Goal: Navigation & Orientation: Find specific page/section

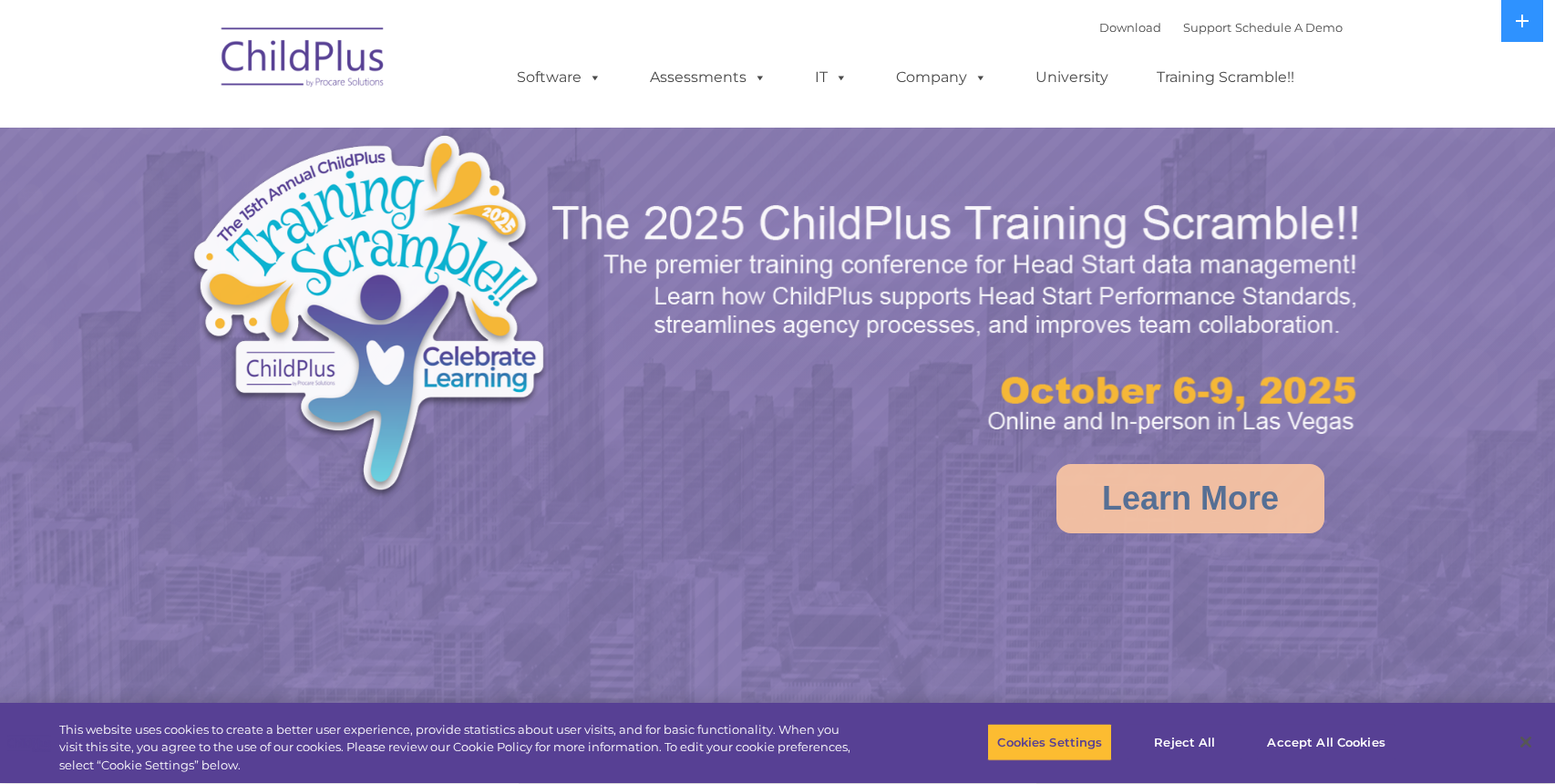
select select "MEDIUM"
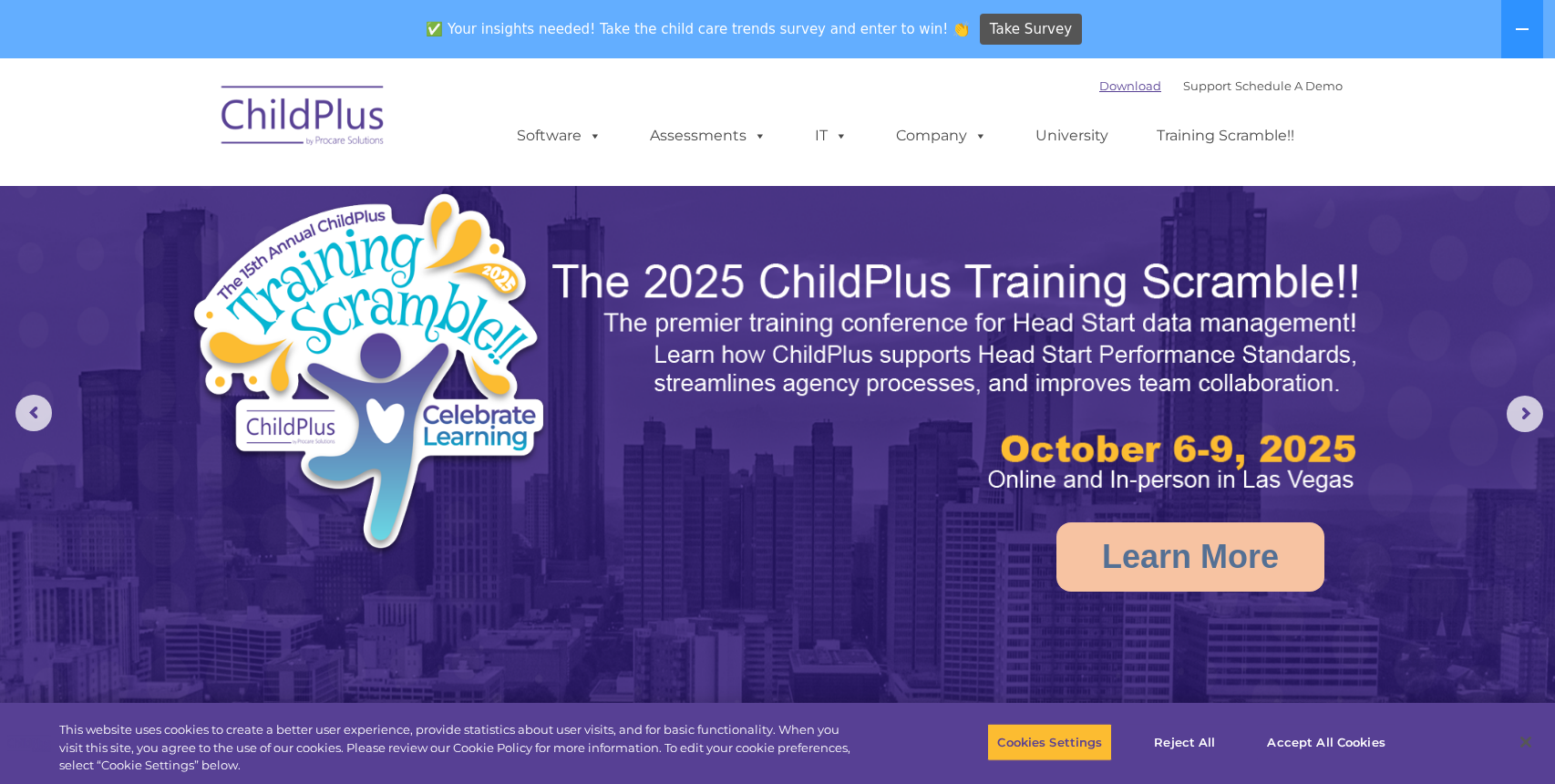
click at [1102, 87] on link "Download" at bounding box center [1131, 85] width 62 height 14
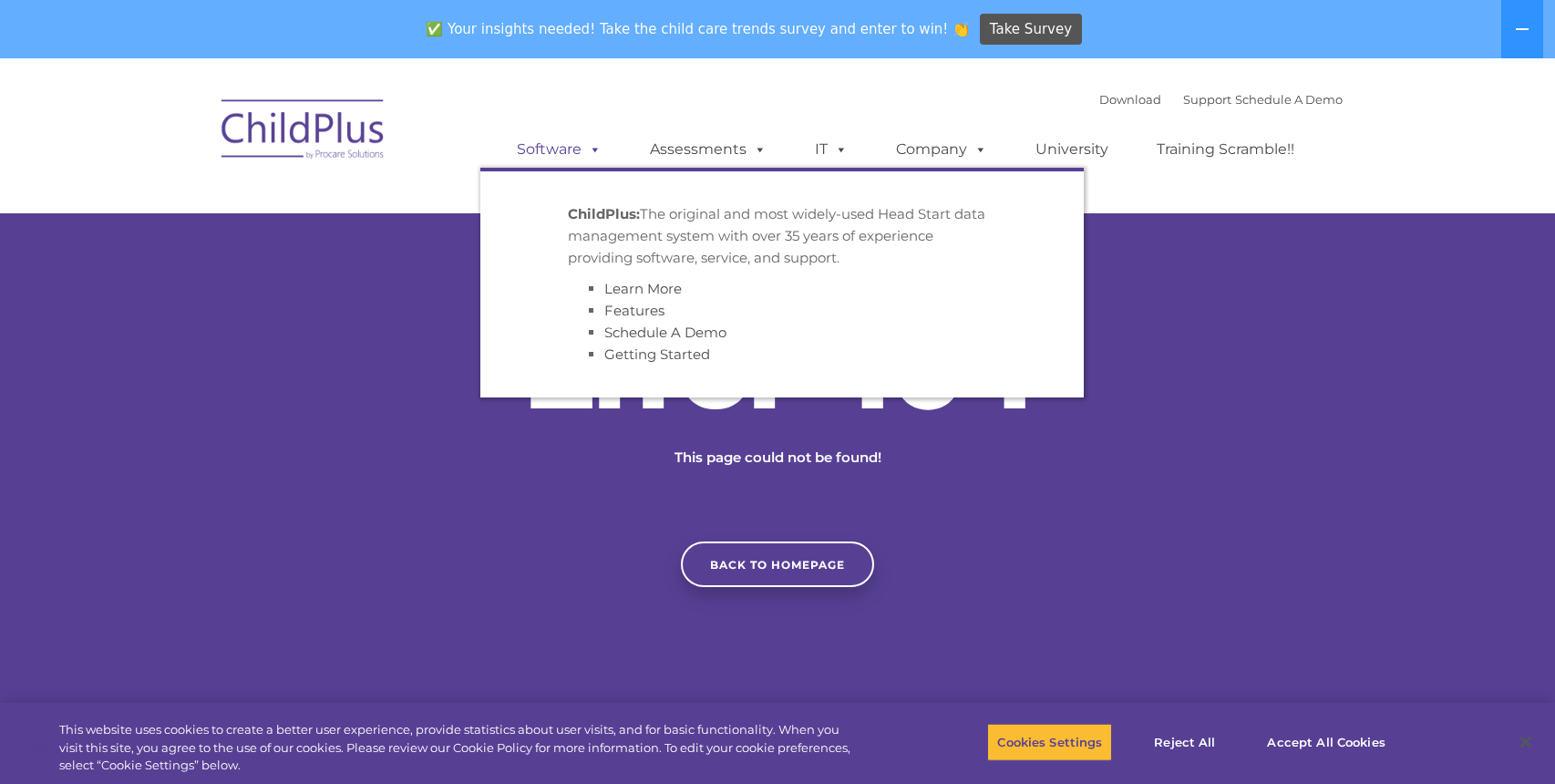
click at [601, 150] on span at bounding box center [591, 149] width 20 height 17
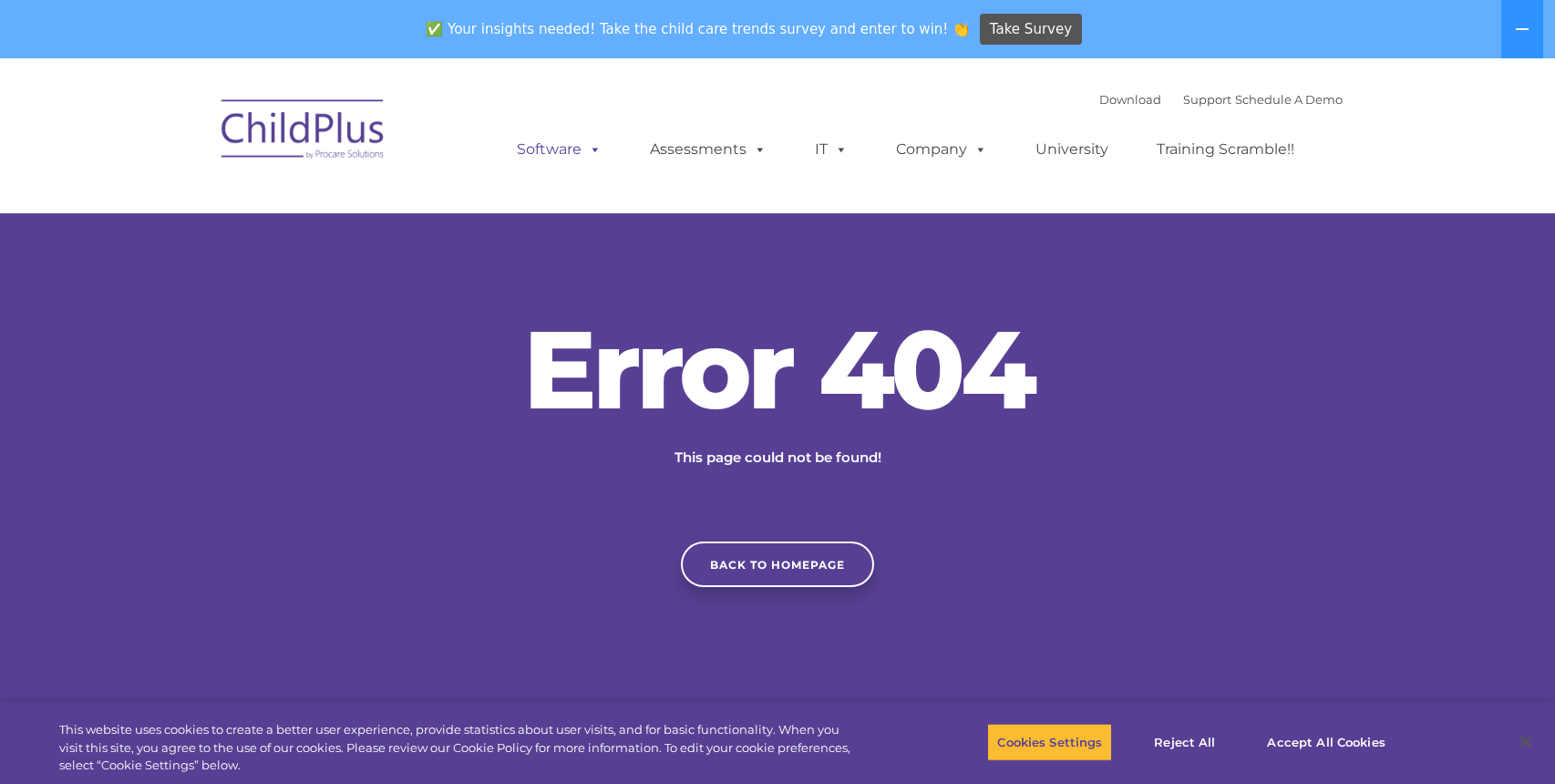
click at [601, 150] on span at bounding box center [591, 149] width 20 height 17
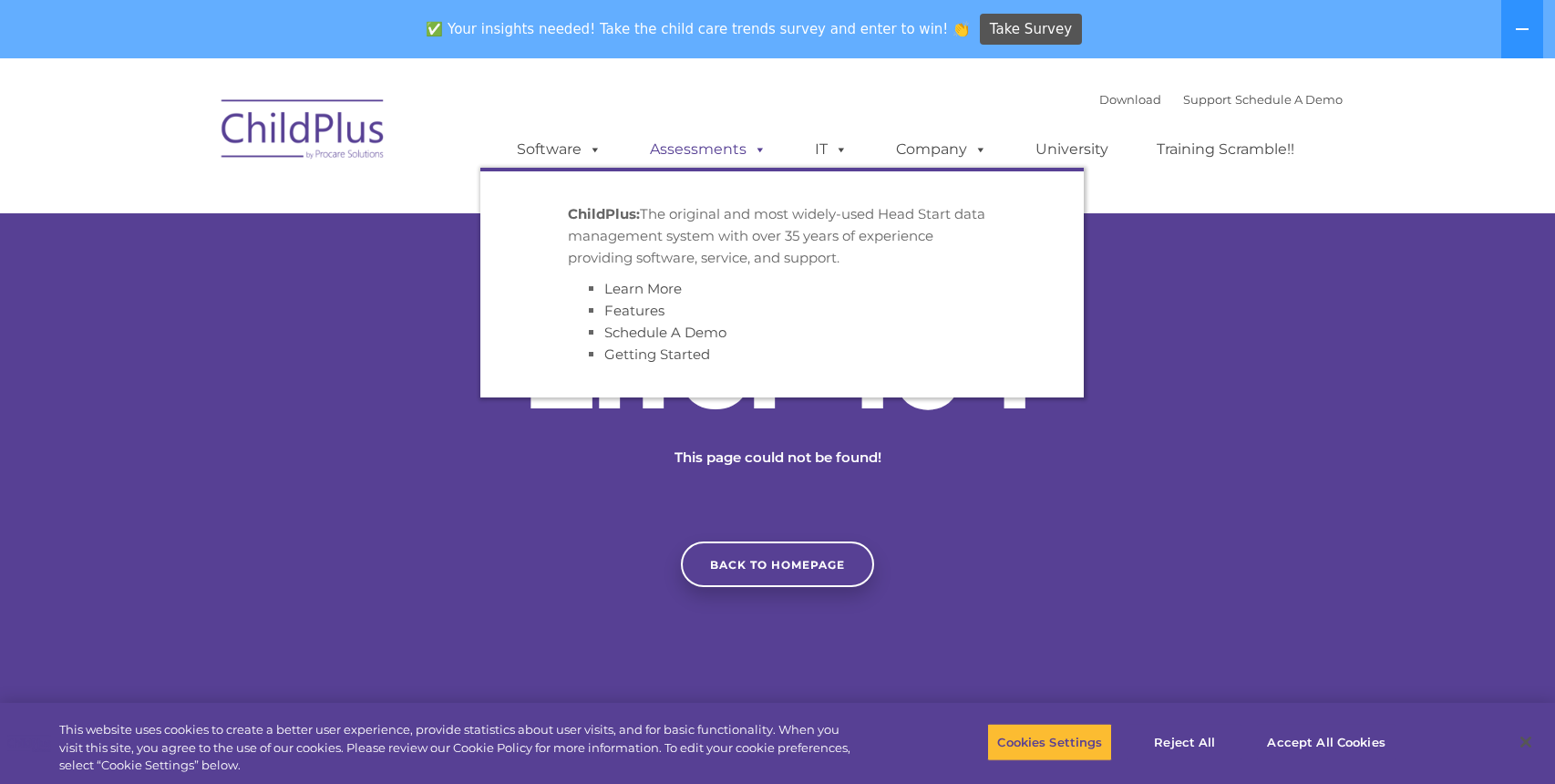
click at [727, 141] on link "Assessments" at bounding box center [709, 149] width 153 height 37
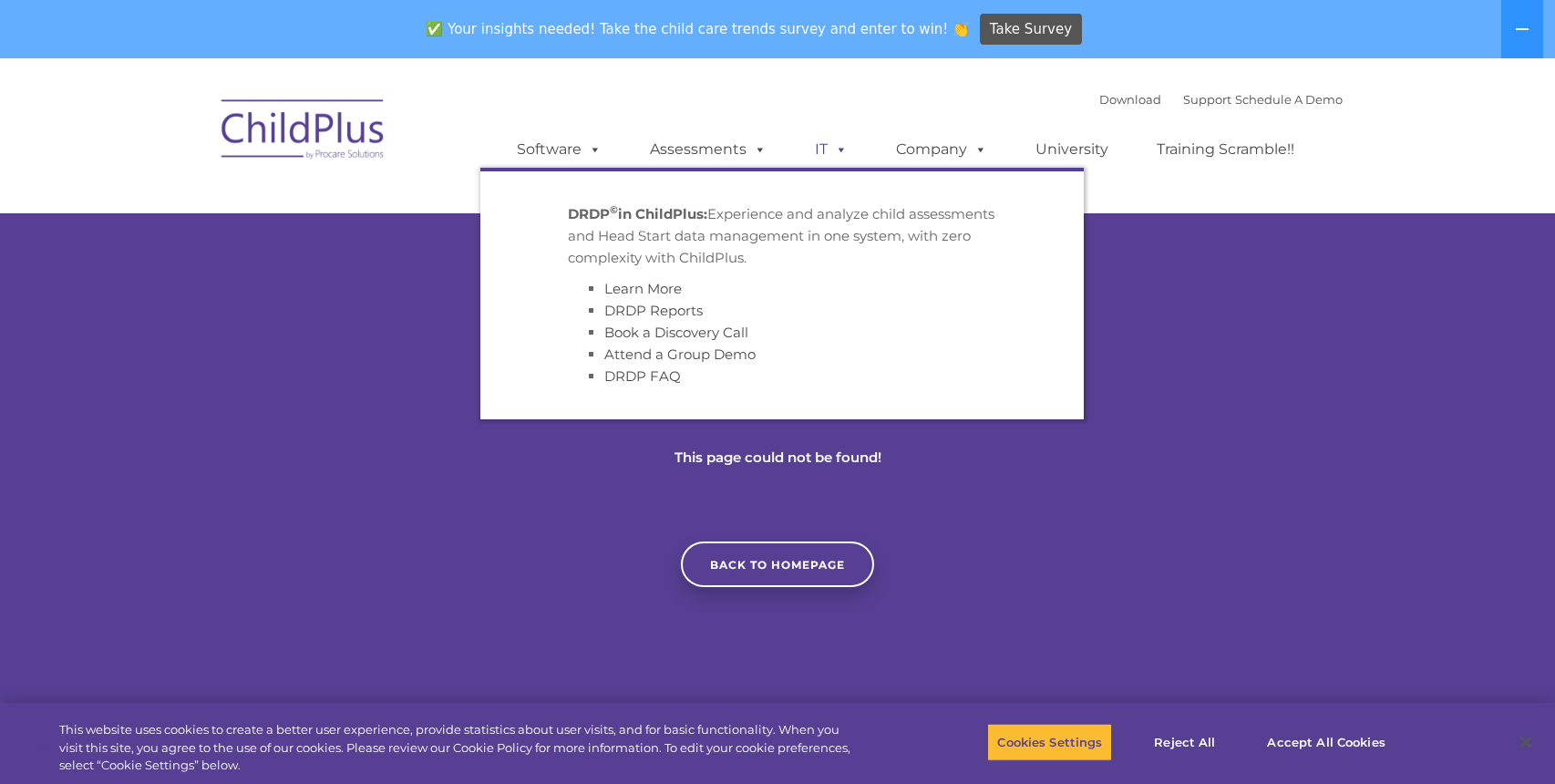
click at [842, 148] on span at bounding box center [837, 149] width 20 height 17
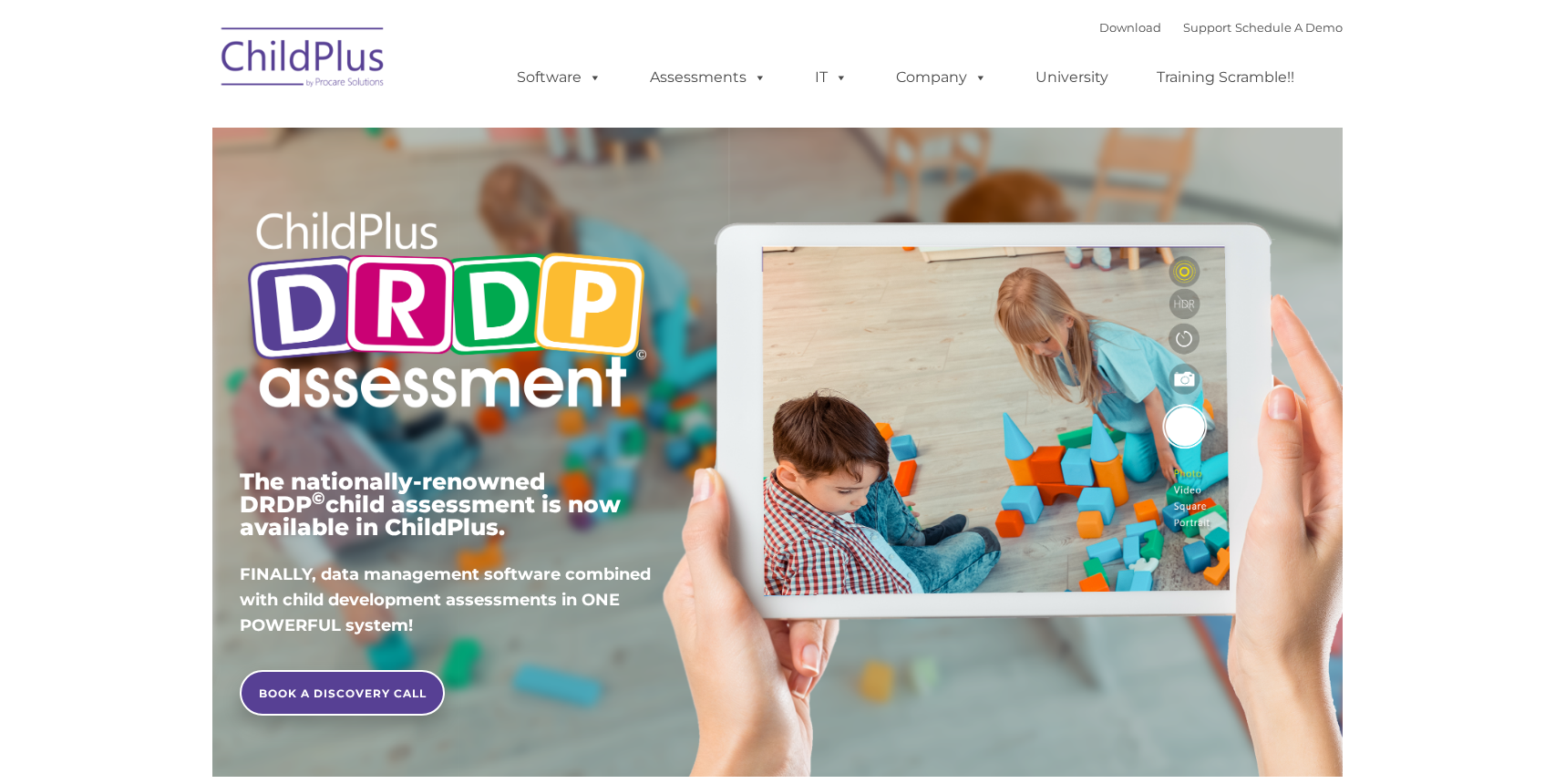
click at [824, 158] on div "The nationally-renowned DRDP © child assessment is now available in ChildPlus. …" at bounding box center [777, 421] width 1102 height 652
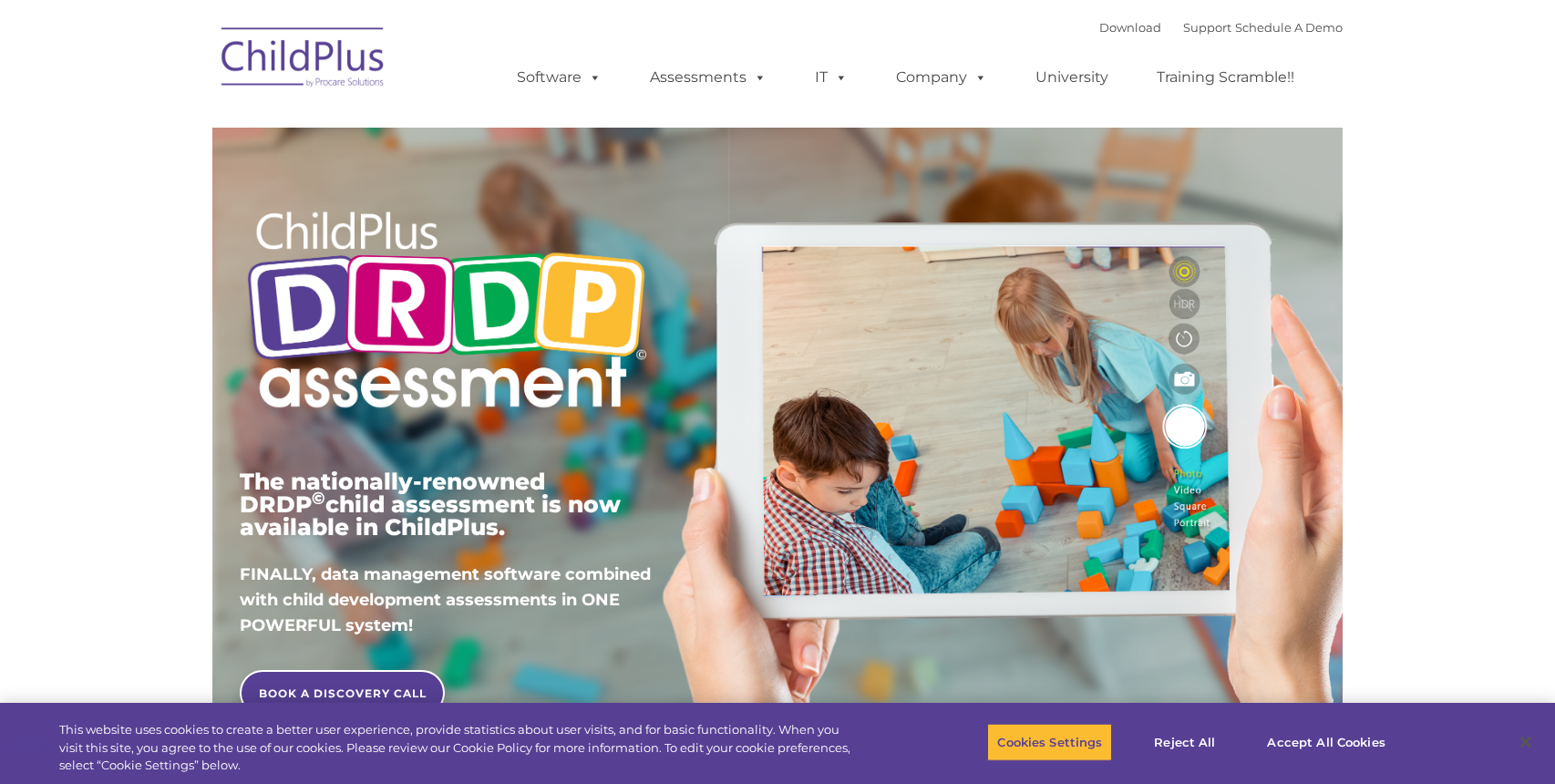
type input ""
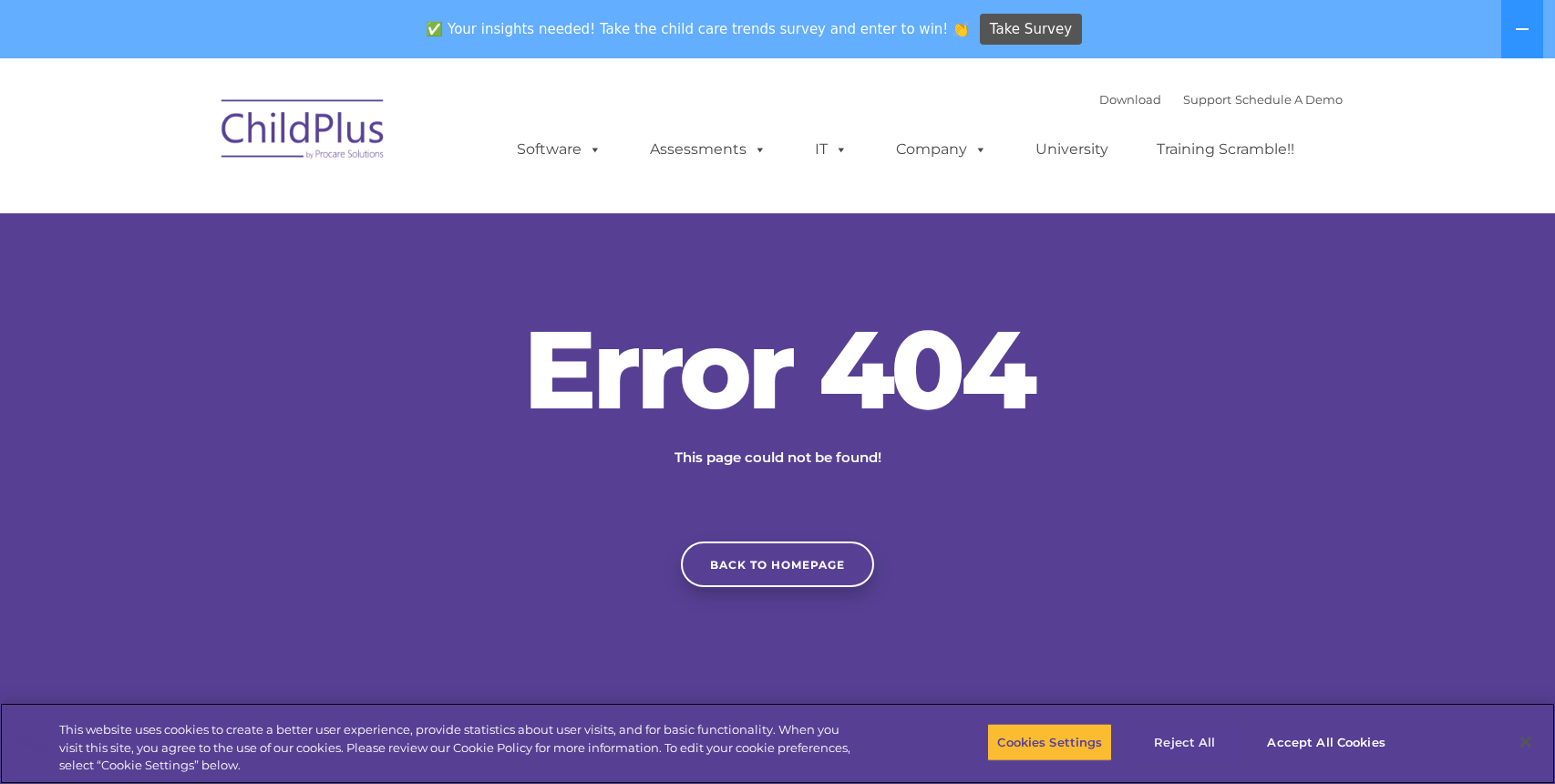
click at [1153, 741] on button "Reject All" at bounding box center [1184, 741] width 114 height 39
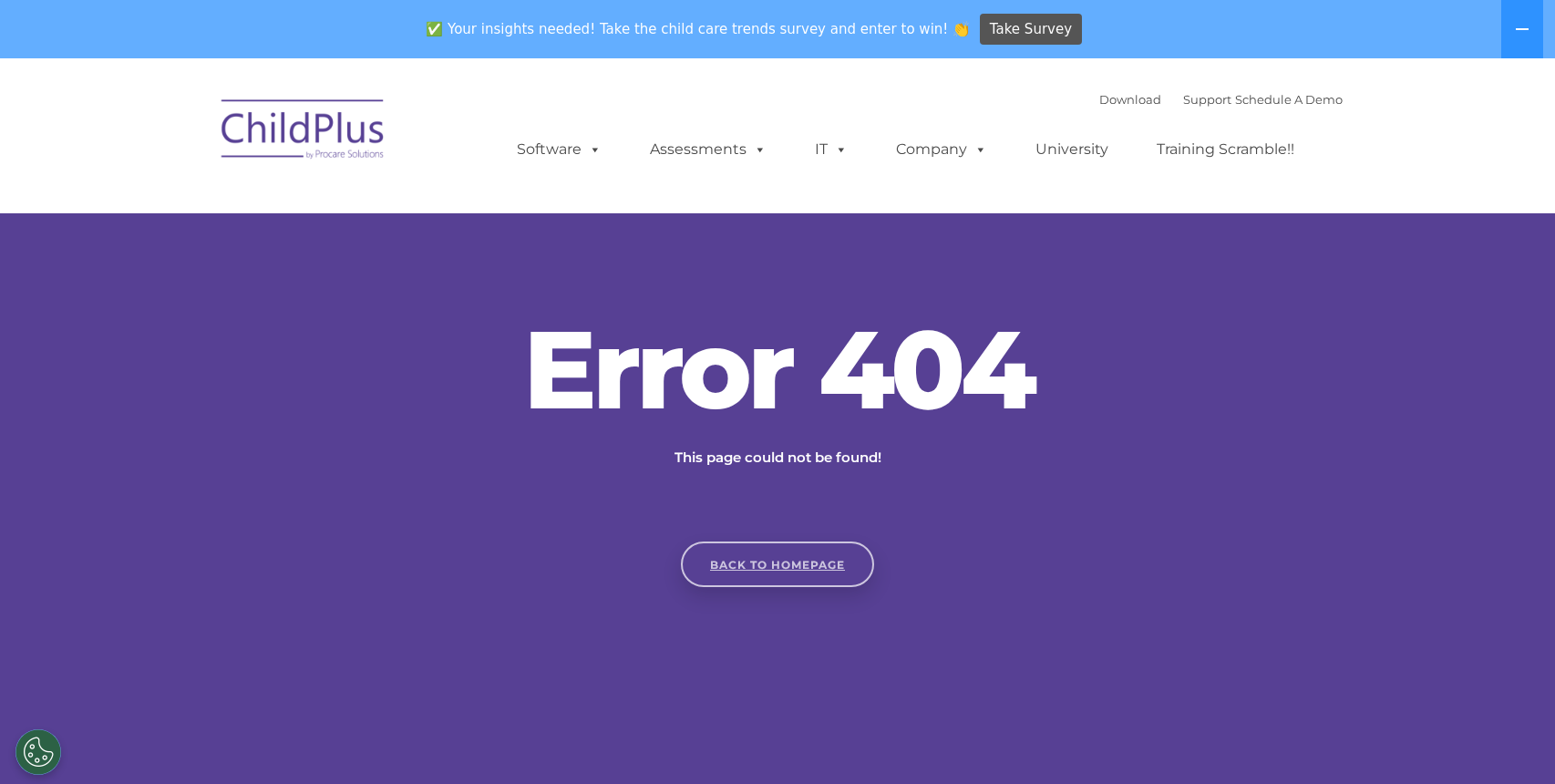
click at [842, 581] on link "Back to homepage" at bounding box center [778, 564] width 194 height 45
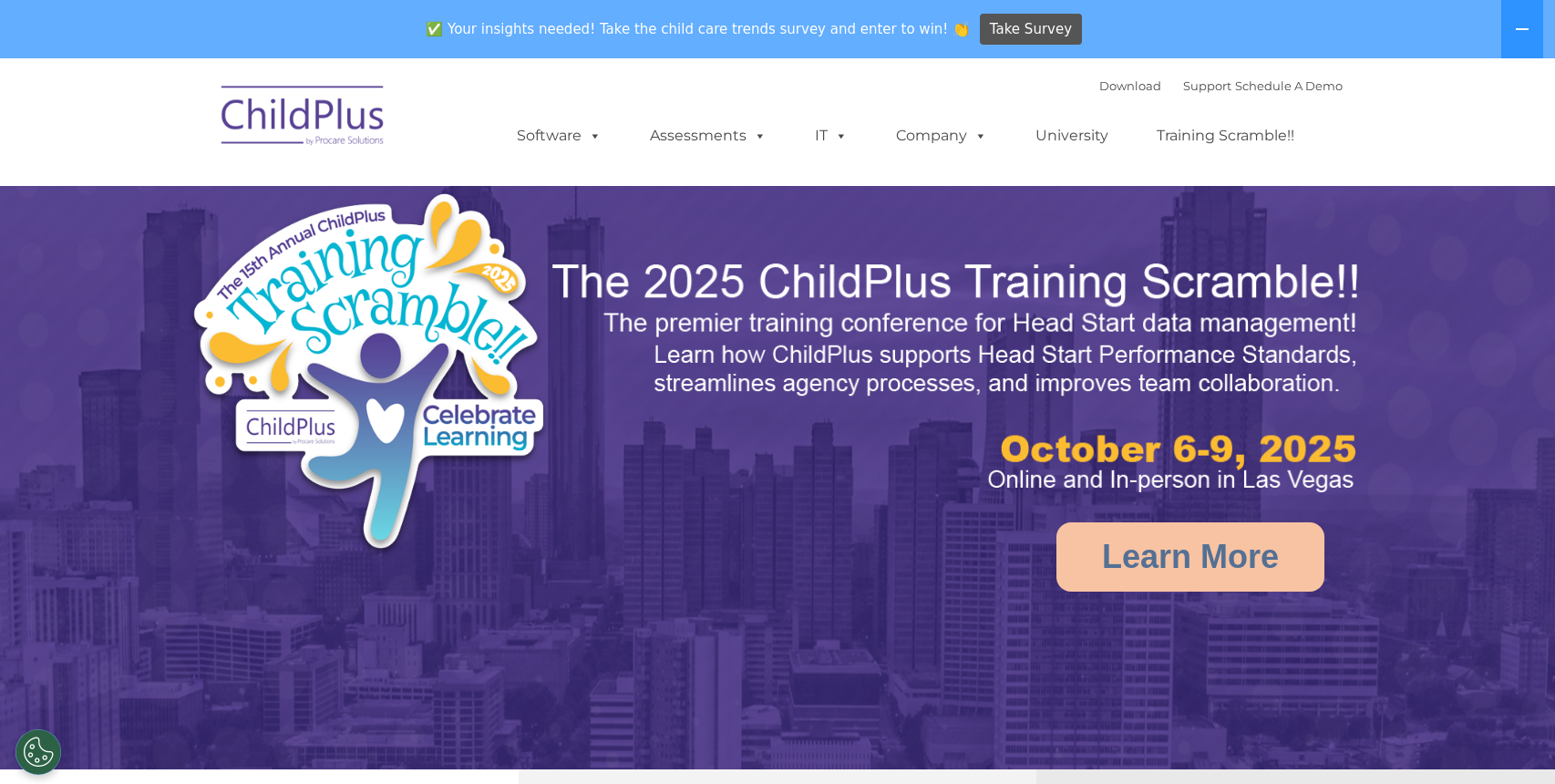
select select "MEDIUM"
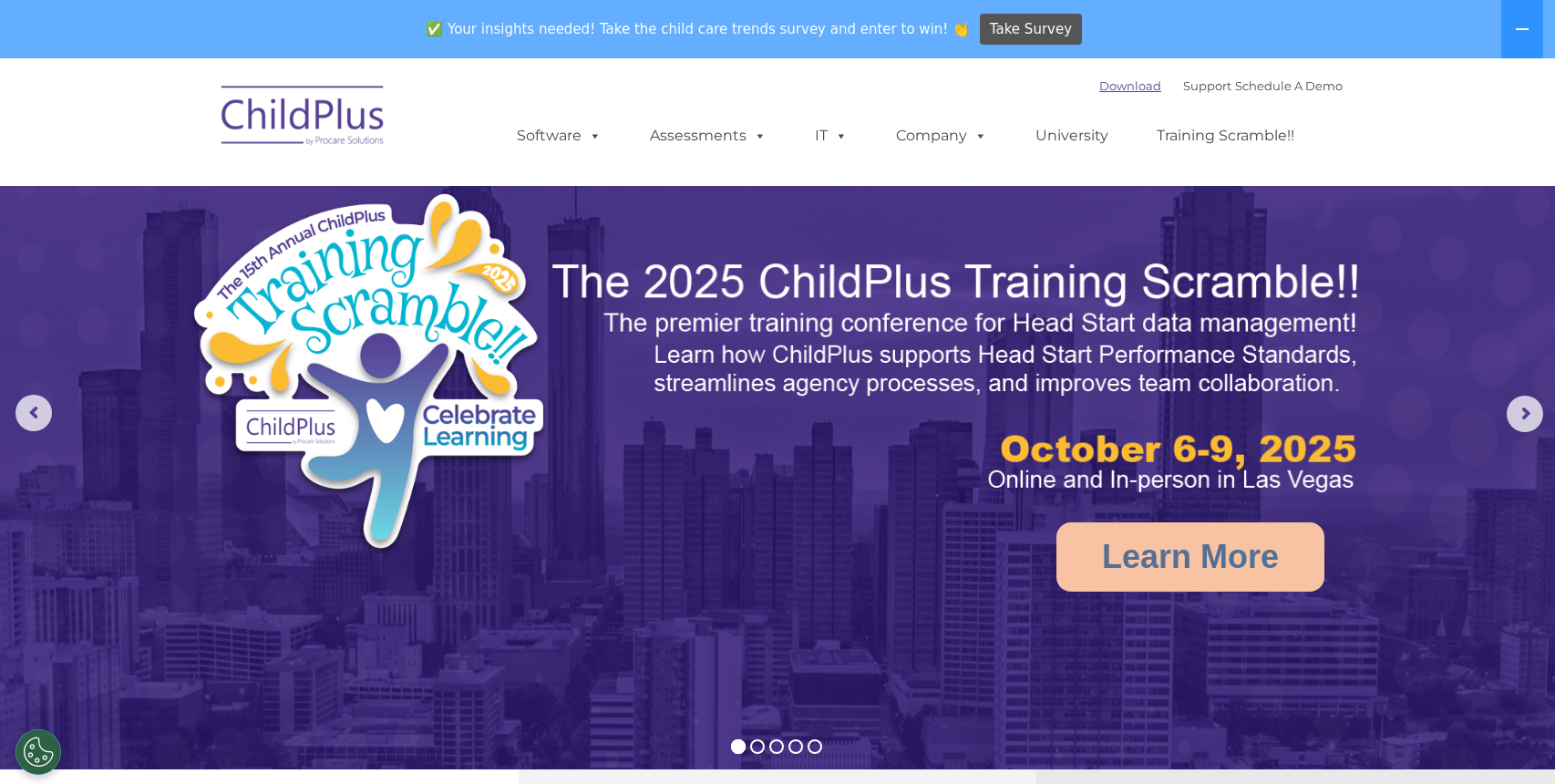
click at [1100, 84] on link "Download" at bounding box center [1131, 85] width 62 height 14
